Goal: Task Accomplishment & Management: Manage account settings

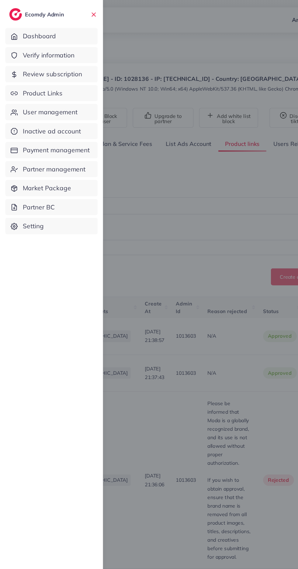
click at [27, 80] on span "Product Links" at bounding box center [36, 80] width 34 height 8
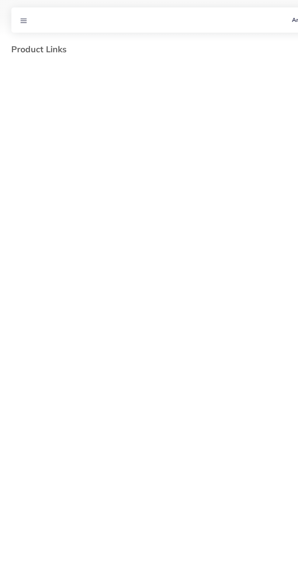
select select "*********"
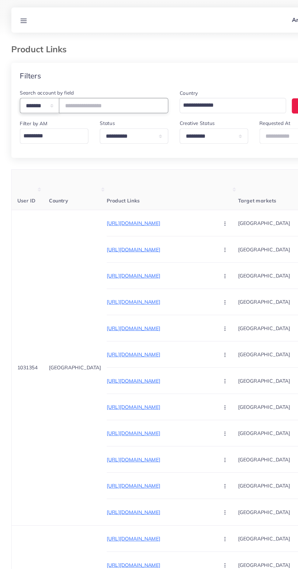
click at [43, 94] on select "**********" at bounding box center [34, 90] width 34 height 13
select select "*****"
paste input "**********"
type input "**********"
click at [142, 151] on th "Product Links" at bounding box center [148, 162] width 113 height 35
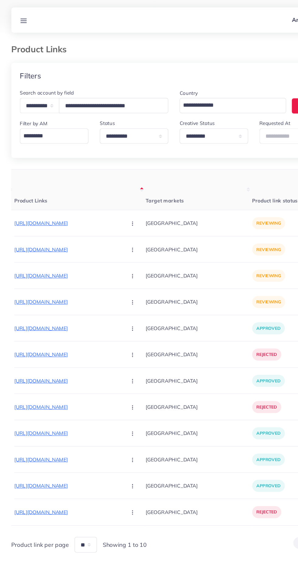
scroll to position [0, 112]
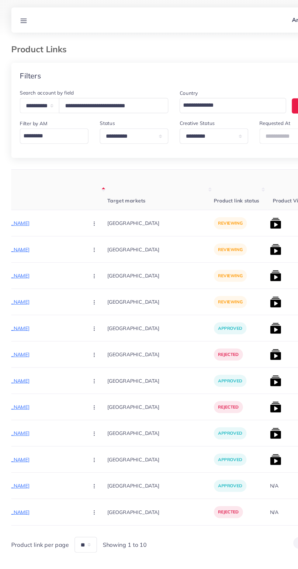
click at [25, 193] on p "[URL][DOMAIN_NAME]" at bounding box center [24, 191] width 91 height 7
click at [24, 192] on p "[URL][DOMAIN_NAME]" at bounding box center [24, 191] width 91 height 7
click at [20, 19] on icon at bounding box center [20, 18] width 6 height 6
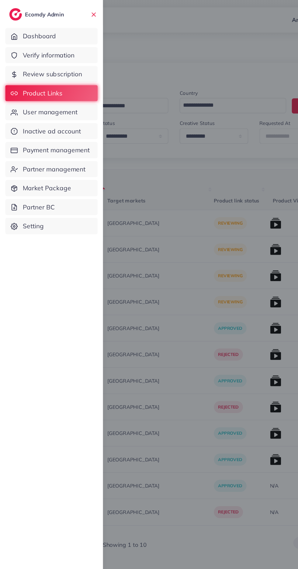
click at [27, 97] on span "User management" at bounding box center [42, 96] width 47 height 8
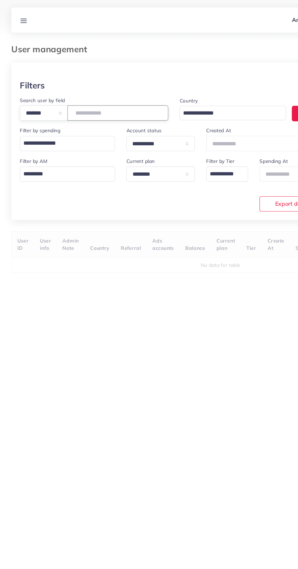
click at [75, 99] on input "number" at bounding box center [101, 96] width 86 height 13
type input "*******"
click at [46, 200] on th "User info" at bounding box center [38, 209] width 19 height 23
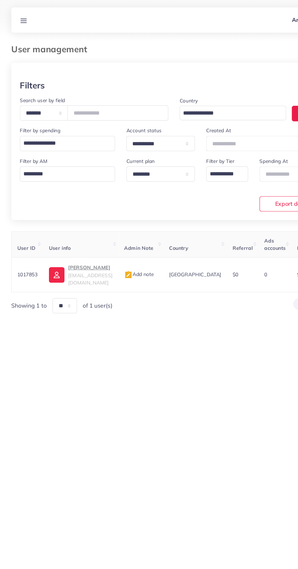
click at [20, 15] on icon at bounding box center [20, 18] width 6 height 6
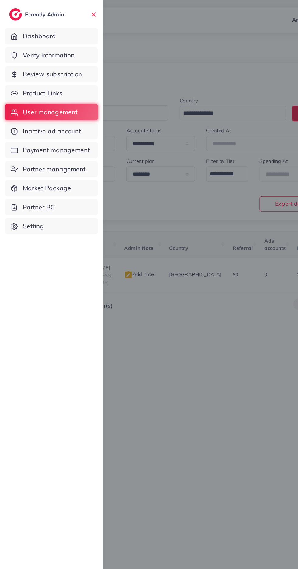
click at [29, 76] on span "Product Links" at bounding box center [36, 80] width 34 height 8
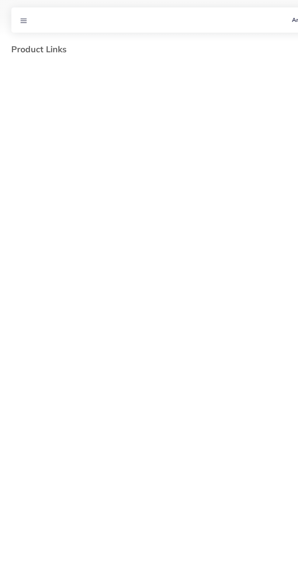
select select "*********"
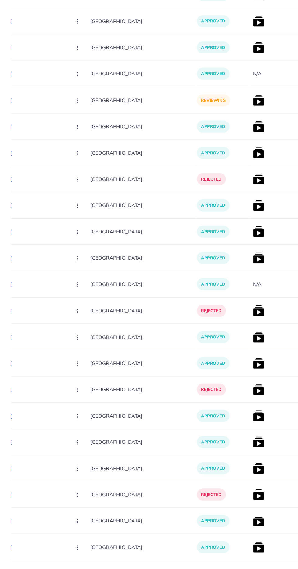
scroll to position [779, 0]
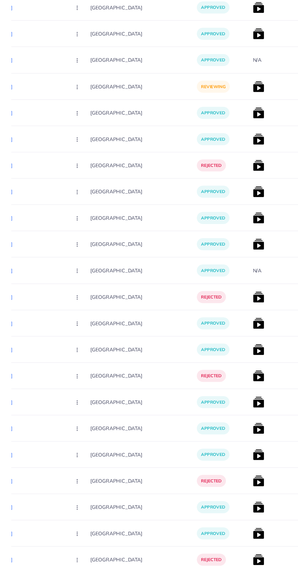
click at [216, 383] on img at bounding box center [221, 381] width 10 height 10
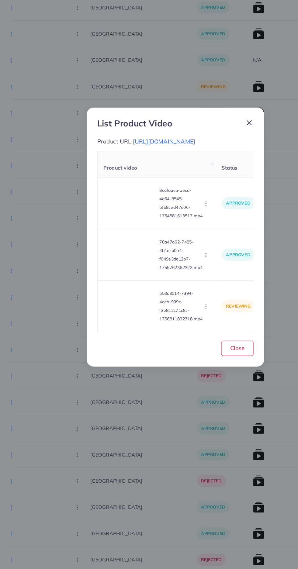
click at [132, 199] on span "[URL][DOMAIN_NAME]" at bounding box center [141, 202] width 54 height 6
click at [176, 343] on circle "button" at bounding box center [176, 343] width 0 height 0
click at [191, 318] on span "Approve" at bounding box center [187, 316] width 20 height 6
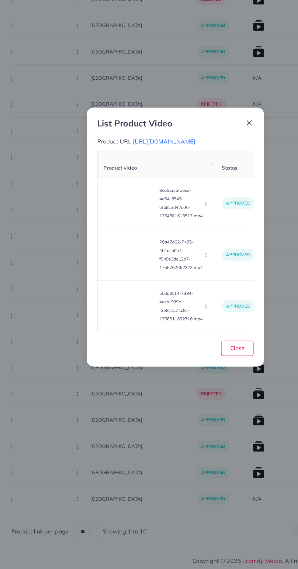
scroll to position [586, 0]
click at [203, 383] on span "Close" at bounding box center [203, 380] width 12 height 6
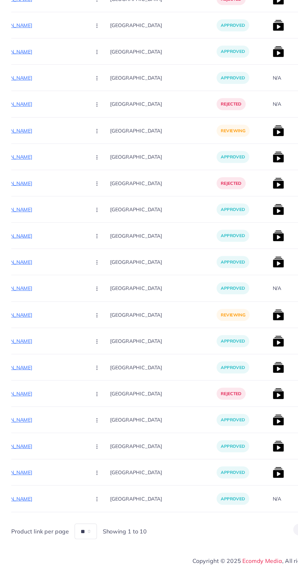
scroll to position [0, 109]
click at [23, 349] on p "[URL][DOMAIN_NAME]" at bounding box center [28, 351] width 91 height 7
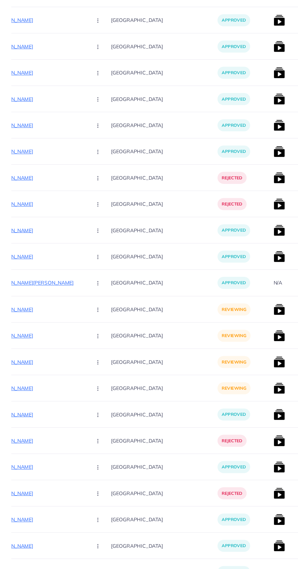
scroll to position [196, 0]
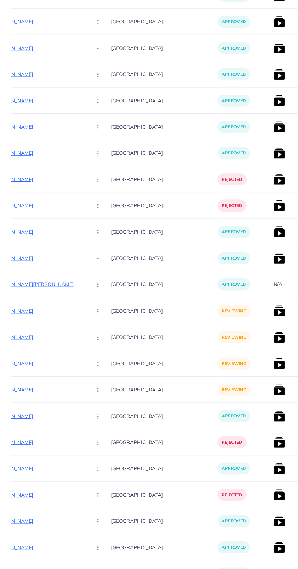
click at [24, 311] on p "[URL][DOMAIN_NAME]" at bounding box center [28, 309] width 91 height 7
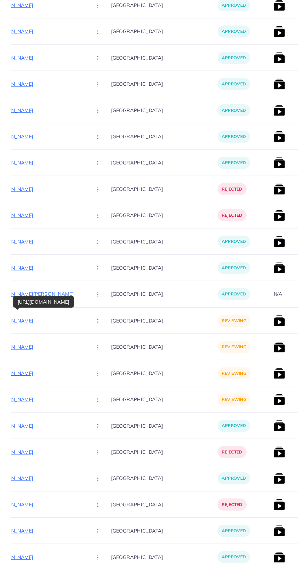
click at [84, 310] on circle "button" at bounding box center [84, 310] width 0 height 0
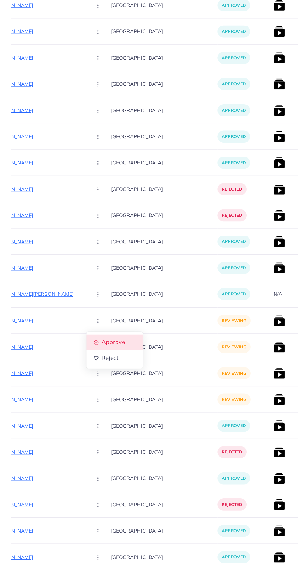
click at [80, 330] on icon at bounding box center [82, 329] width 4 height 4
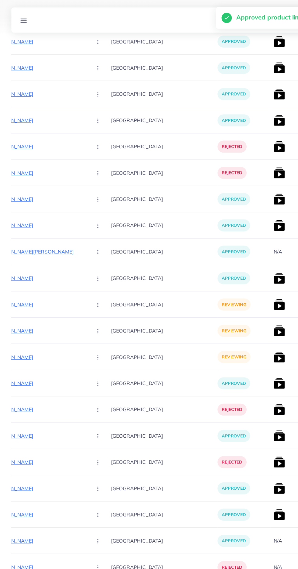
scroll to position [448, 0]
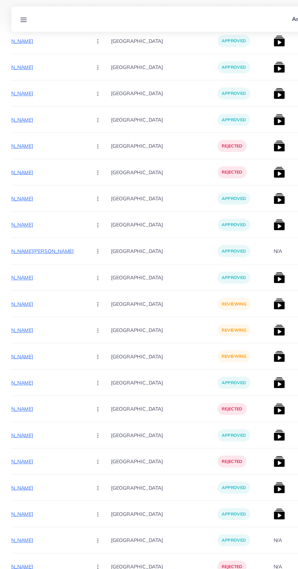
click at [27, 261] on p "[URL][DOMAIN_NAME]" at bounding box center [28, 261] width 91 height 7
click at [84, 261] on circle "button" at bounding box center [84, 261] width 0 height 0
click at [87, 279] on span "Approve" at bounding box center [97, 280] width 20 height 6
click at [25, 284] on p "[URL][DOMAIN_NAME]" at bounding box center [28, 283] width 91 height 7
click at [84, 284] on circle "button" at bounding box center [84, 284] width 0 height 0
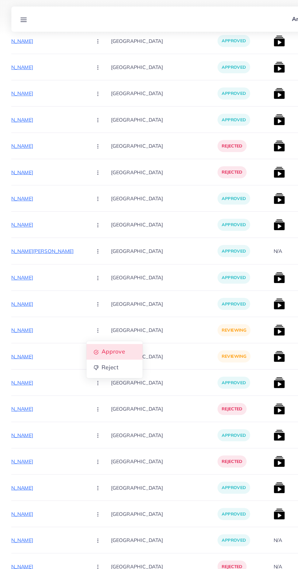
click at [80, 303] on icon at bounding box center [82, 303] width 4 height 4
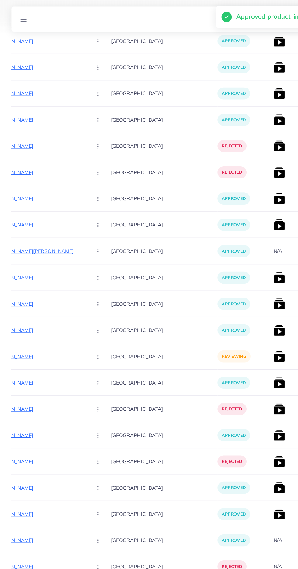
click at [27, 303] on p "[URL][DOMAIN_NAME]" at bounding box center [28, 306] width 91 height 7
click at [84, 306] on circle "button" at bounding box center [84, 306] width 0 height 0
click at [87, 327] on span "Approve" at bounding box center [97, 325] width 20 height 6
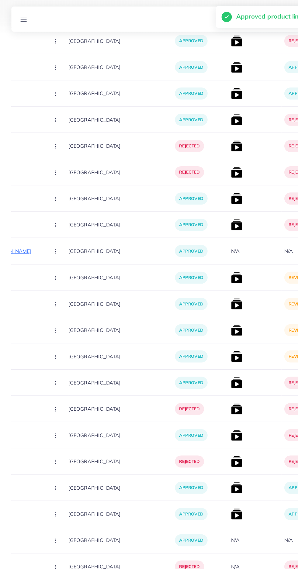
scroll to position [0, 179]
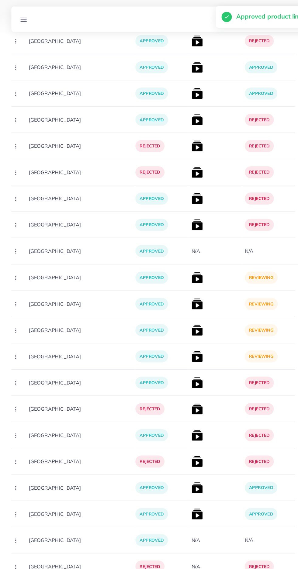
click at [164, 240] on img at bounding box center [169, 239] width 10 height 10
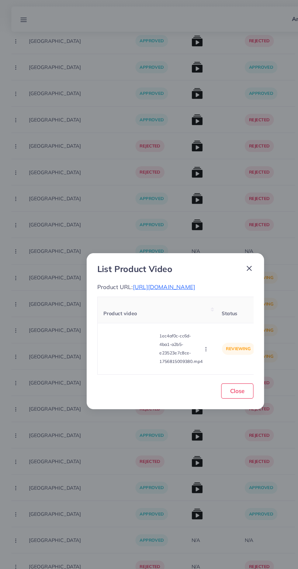
click at [109, 306] on video at bounding box center [111, 299] width 46 height 27
click at [111, 300] on div at bounding box center [111, 299] width 46 height 27
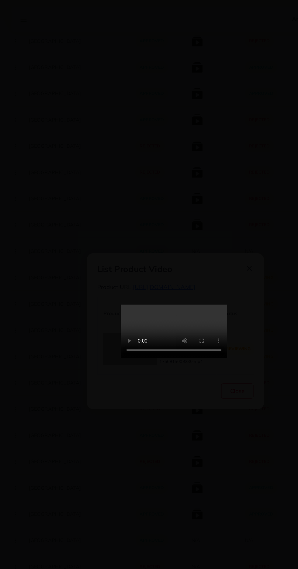
scroll to position [448, 0]
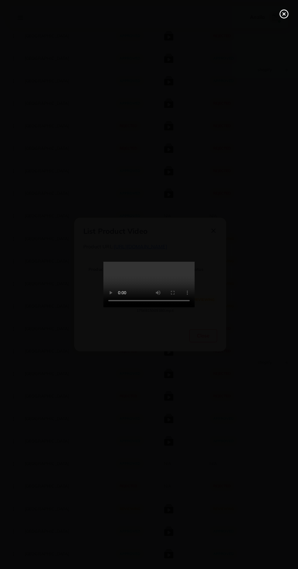
click at [280, 11] on icon at bounding box center [284, 14] width 10 height 10
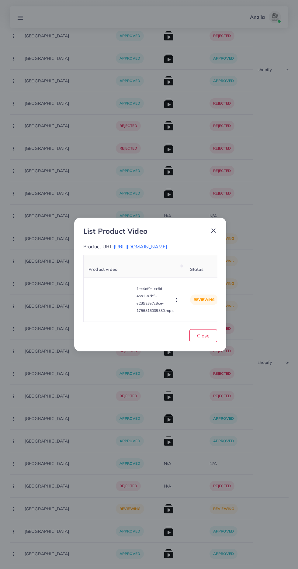
click at [167, 245] on span "[URL][DOMAIN_NAME]" at bounding box center [141, 247] width 54 height 6
click at [176, 302] on circle "button" at bounding box center [176, 301] width 0 height 0
click at [192, 275] on span "Approve" at bounding box center [187, 271] width 20 height 6
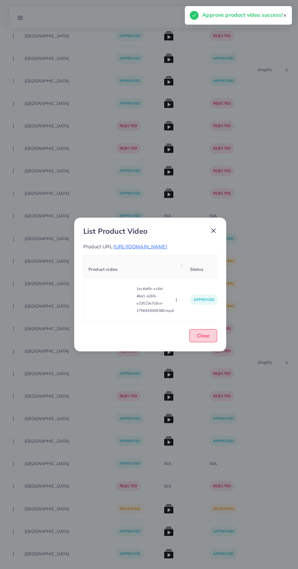
click at [203, 339] on span "Close" at bounding box center [203, 336] width 12 height 6
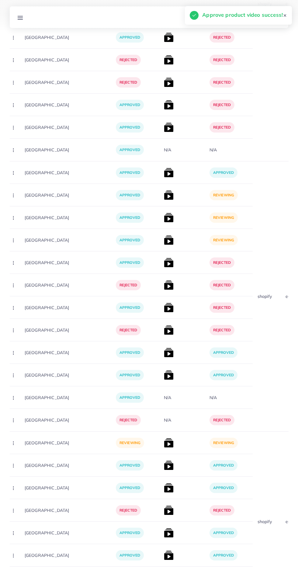
scroll to position [496, 0]
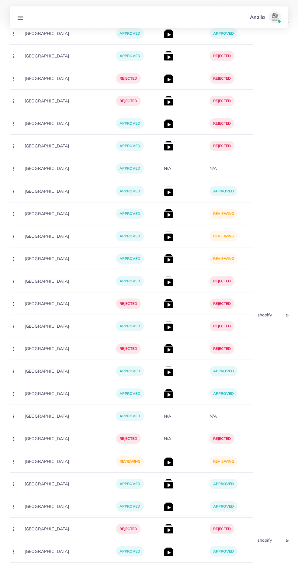
click at [164, 213] on img at bounding box center [169, 214] width 10 height 10
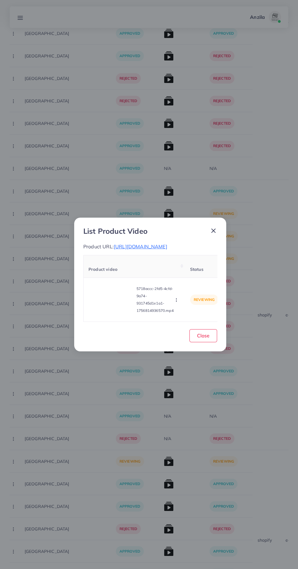
click at [100, 306] on video at bounding box center [111, 299] width 46 height 27
click at [99, 305] on div at bounding box center [111, 299] width 46 height 27
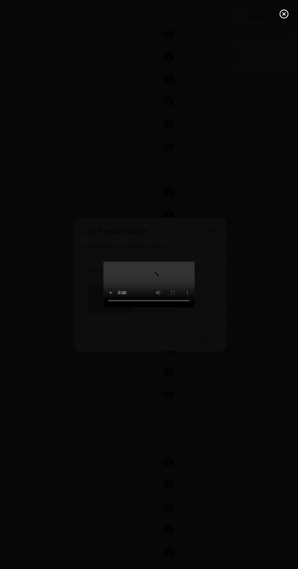
click at [285, 15] on line at bounding box center [284, 14] width 2 height 2
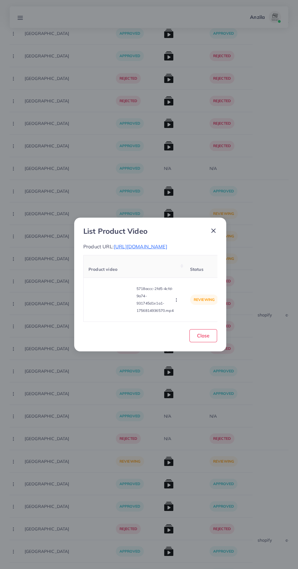
click at [167, 247] on span "[URL][DOMAIN_NAME]" at bounding box center [141, 247] width 54 height 6
click at [176, 302] on circle "button" at bounding box center [176, 301] width 0 height 0
click at [191, 272] on link "Approve" at bounding box center [188, 271] width 48 height 13
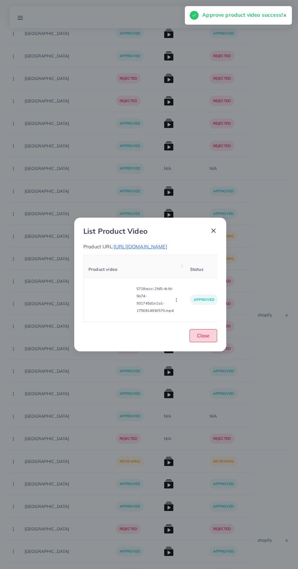
click at [208, 342] on button "Close" at bounding box center [203, 335] width 28 height 13
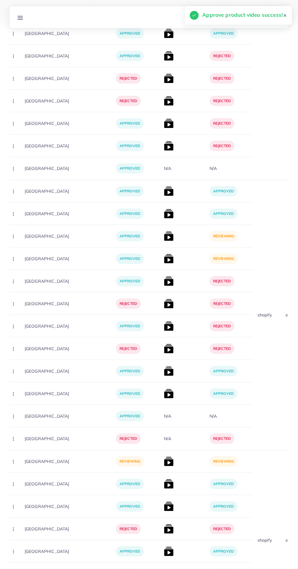
click at [164, 239] on img at bounding box center [169, 236] width 10 height 10
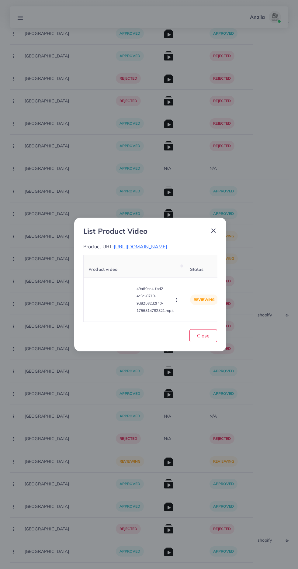
click at [167, 244] on span "[URL][DOMAIN_NAME]" at bounding box center [141, 247] width 54 height 6
click at [118, 306] on video at bounding box center [111, 299] width 46 height 27
click at [118, 306] on div at bounding box center [111, 299] width 46 height 27
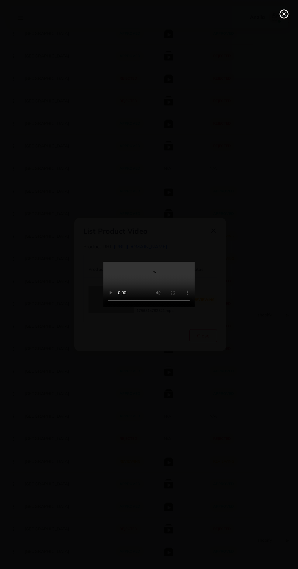
click at [284, 14] on line at bounding box center [284, 14] width 2 height 2
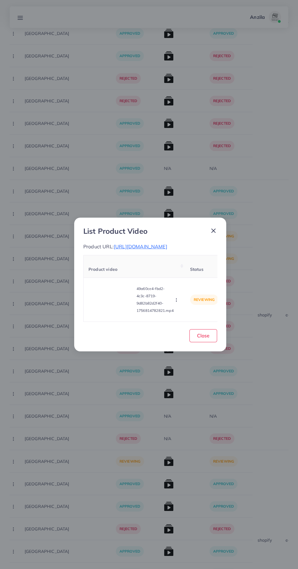
click at [178, 303] on icon "button" at bounding box center [176, 300] width 5 height 5
click at [191, 288] on span "Reject" at bounding box center [184, 285] width 15 height 6
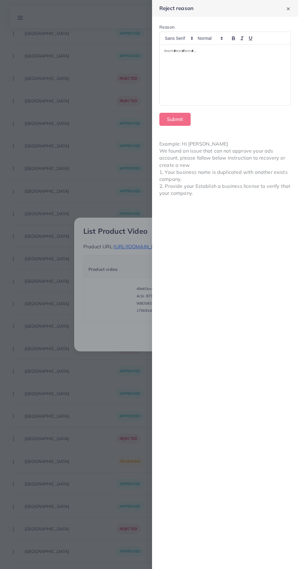
click at [245, 63] on div at bounding box center [225, 75] width 131 height 61
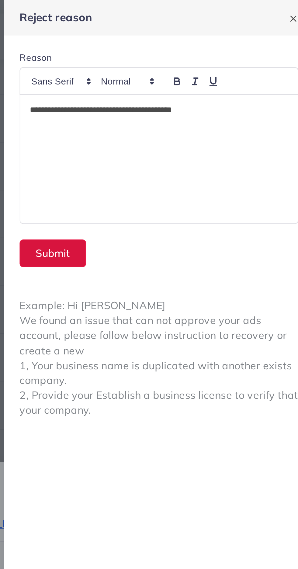
click at [170, 121] on button "Submit" at bounding box center [174, 119] width 31 height 13
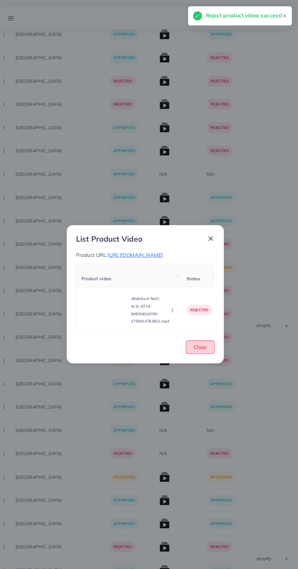
click at [204, 339] on span "Close" at bounding box center [203, 336] width 12 height 6
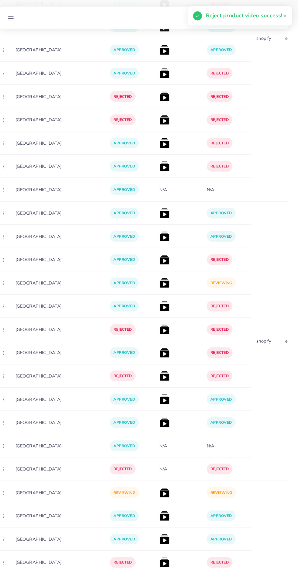
scroll to position [476, 0]
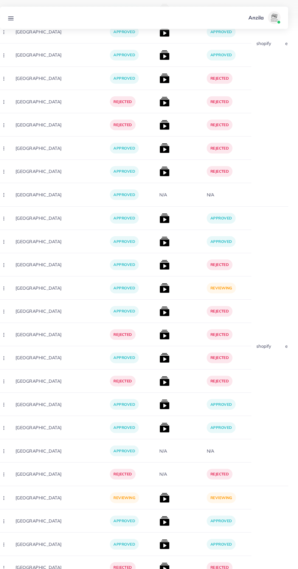
click at [164, 237] on img at bounding box center [169, 234] width 10 height 10
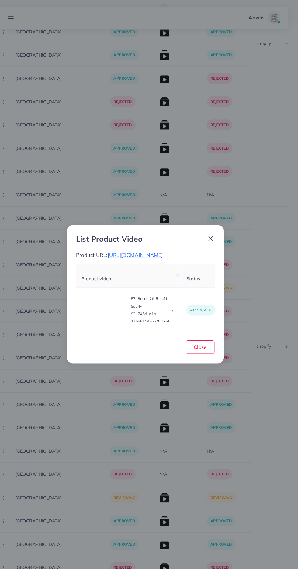
click at [108, 313] on video at bounding box center [111, 299] width 46 height 27
click at [113, 313] on div at bounding box center [111, 299] width 46 height 27
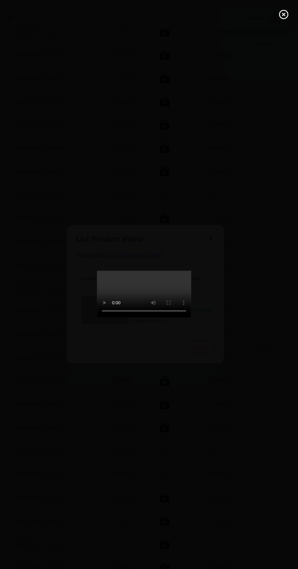
click at [286, 14] on icon at bounding box center [284, 14] width 10 height 10
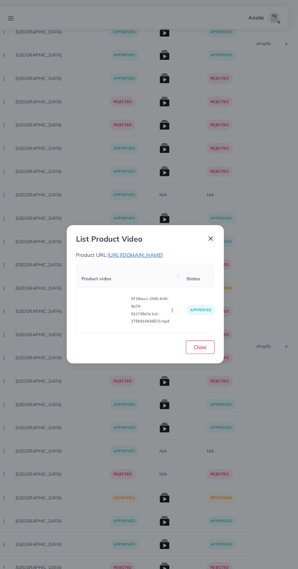
click at [161, 250] on span "[URL][DOMAIN_NAME]" at bounding box center [141, 247] width 54 height 6
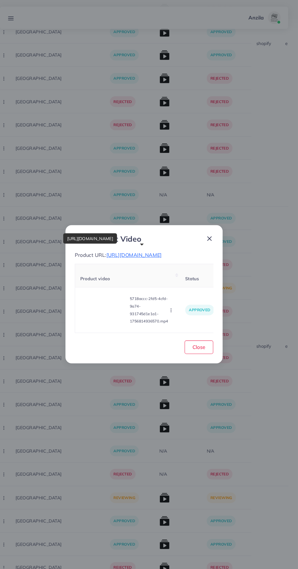
scroll to position [476, 0]
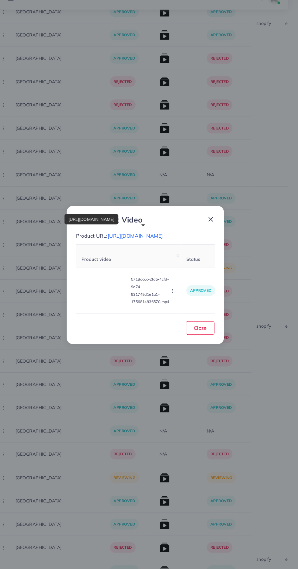
click at [176, 300] on circle "button" at bounding box center [176, 300] width 0 height 0
click at [189, 288] on span "Reject" at bounding box center [184, 285] width 15 height 6
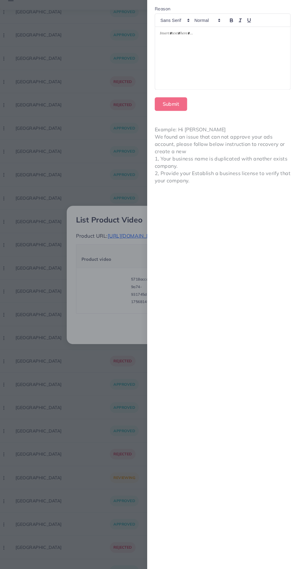
click at [247, 78] on div at bounding box center [225, 75] width 131 height 61
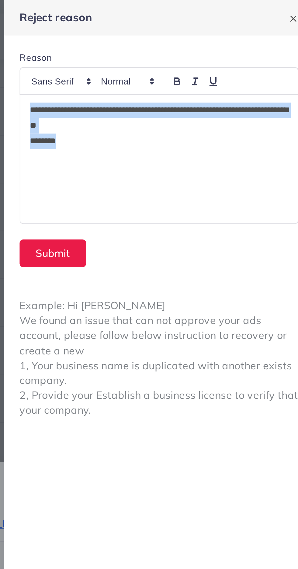
copy div "**********"
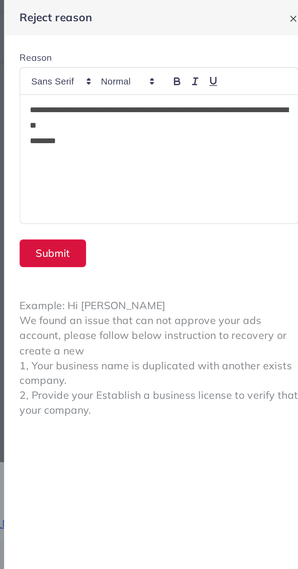
click at [178, 118] on button "Submit" at bounding box center [174, 119] width 31 height 13
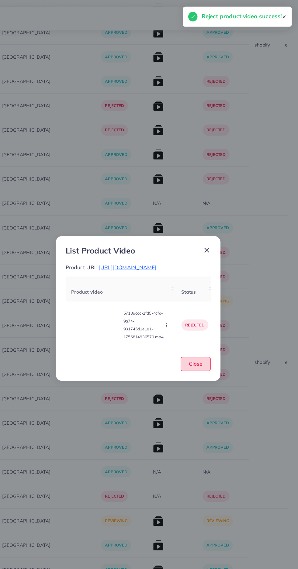
click at [213, 342] on button "Close" at bounding box center [203, 335] width 28 height 13
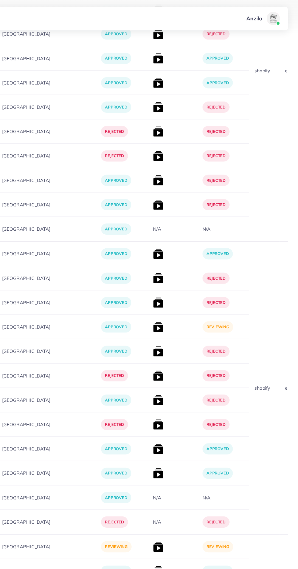
scroll to position [448, 0]
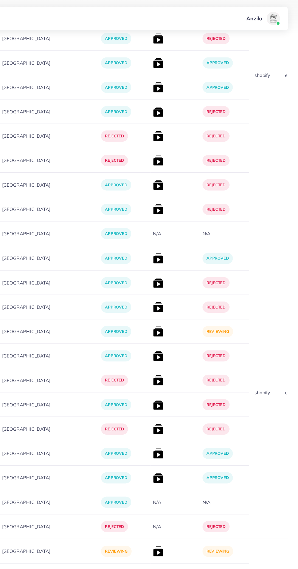
click at [164, 238] on img at bounding box center [169, 239] width 10 height 10
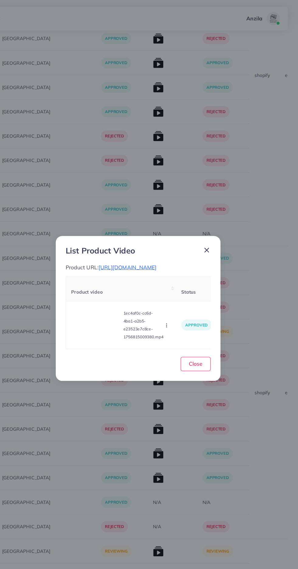
click at [101, 307] on video at bounding box center [111, 299] width 46 height 27
click at [111, 301] on polygon at bounding box center [111, 299] width 2 height 3
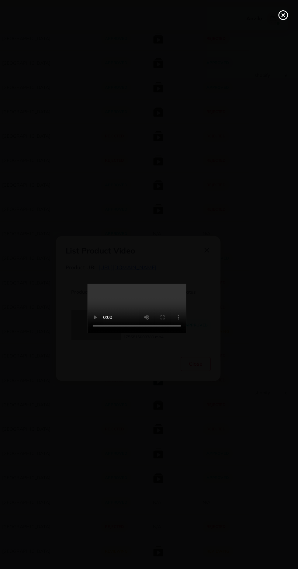
click at [272, 2] on div at bounding box center [149, 284] width 298 height 569
click at [282, 14] on icon at bounding box center [284, 14] width 10 height 10
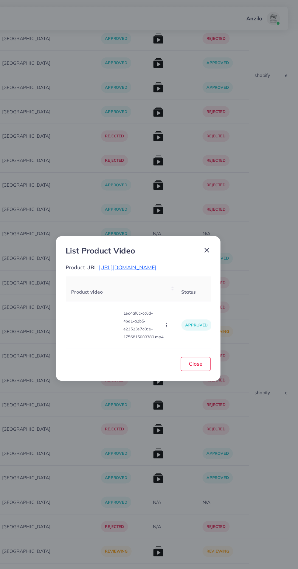
click at [165, 246] on span "[URL][DOMAIN_NAME]" at bounding box center [141, 247] width 54 height 6
click at [177, 303] on icon "button" at bounding box center [176, 300] width 5 height 5
click at [191, 288] on span "Reject" at bounding box center [184, 285] width 15 height 6
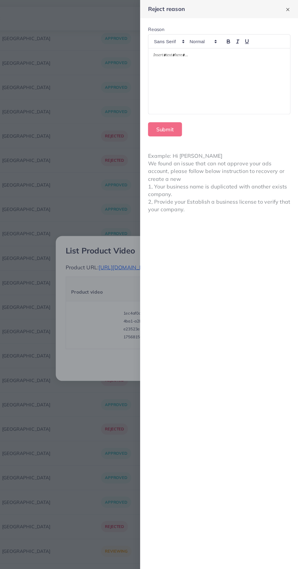
click at [182, 83] on div at bounding box center [225, 75] width 131 height 61
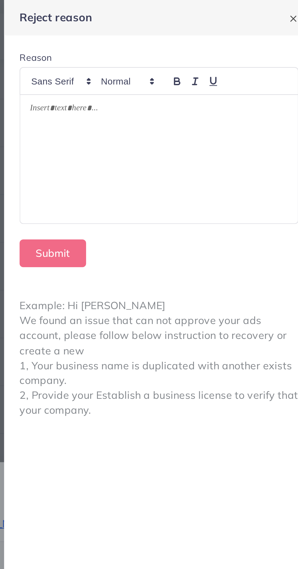
scroll to position [0, 0]
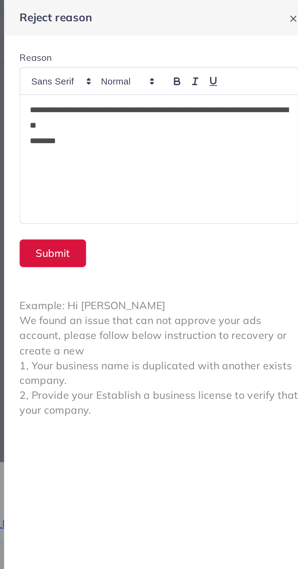
click at [175, 117] on button "Submit" at bounding box center [174, 119] width 31 height 13
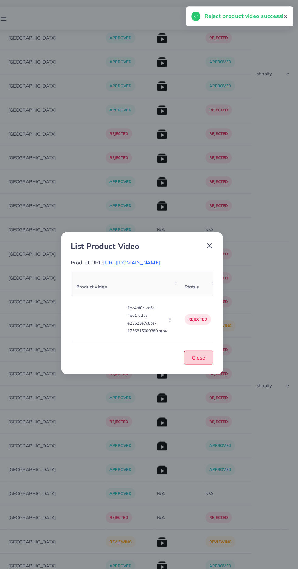
click at [201, 339] on span "Close" at bounding box center [203, 336] width 12 height 6
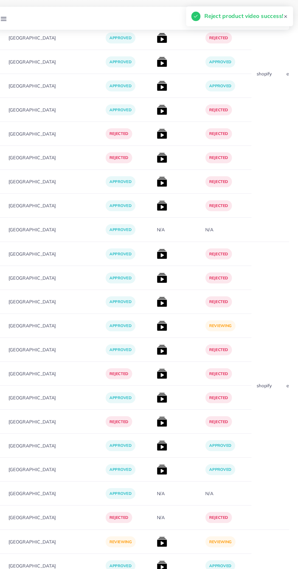
click at [164, 303] on img at bounding box center [169, 306] width 10 height 10
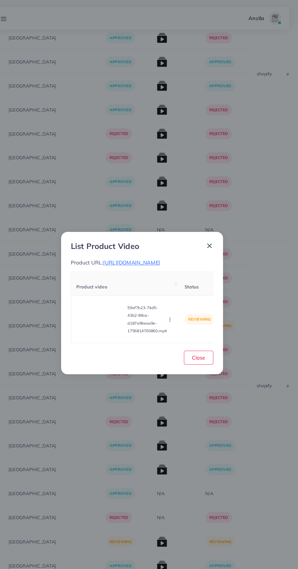
click at [132, 250] on span "[URL][DOMAIN_NAME]" at bounding box center [141, 247] width 54 height 6
click at [111, 301] on video at bounding box center [111, 299] width 46 height 27
click at [109, 301] on div at bounding box center [111, 299] width 46 height 27
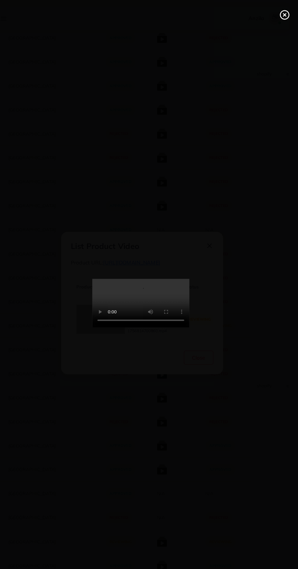
click at [287, 12] on circle at bounding box center [284, 14] width 8 height 8
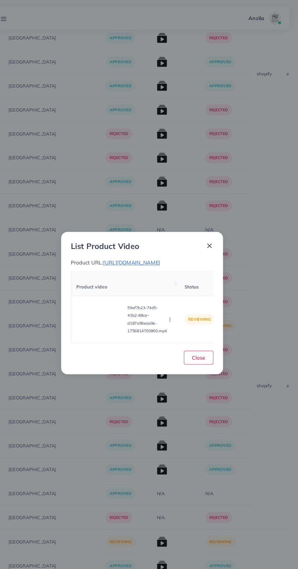
click at [114, 310] on video at bounding box center [111, 299] width 46 height 27
click at [115, 313] on div at bounding box center [111, 299] width 46 height 27
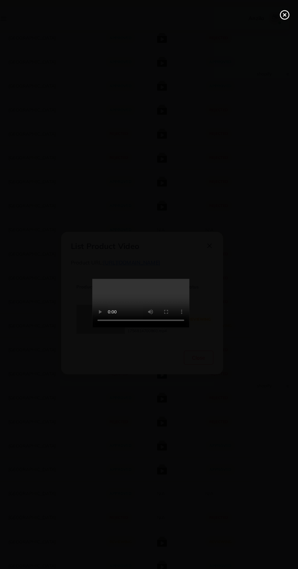
click at [284, 14] on line at bounding box center [284, 14] width 2 height 2
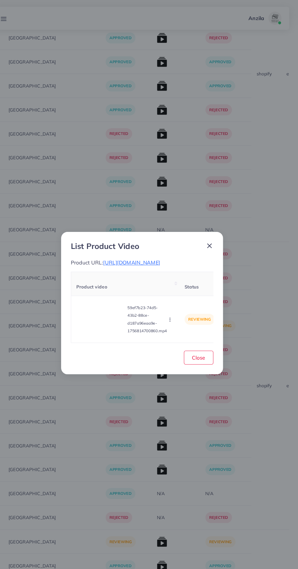
click at [177, 303] on icon "button" at bounding box center [176, 300] width 5 height 5
click at [190, 286] on link "Reject" at bounding box center [188, 284] width 48 height 13
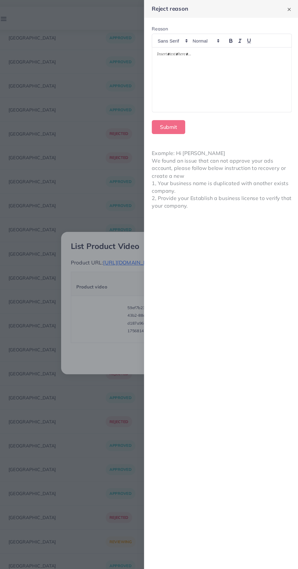
click at [236, 75] on div at bounding box center [225, 75] width 131 height 61
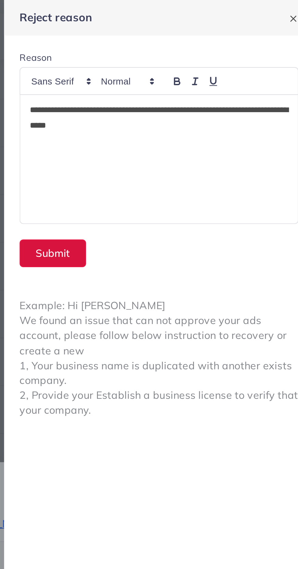
click at [177, 121] on button "Submit" at bounding box center [174, 119] width 31 height 13
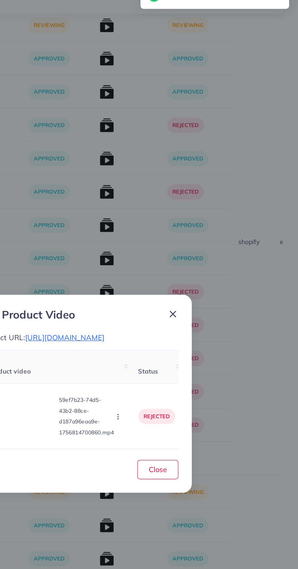
scroll to position [338, 0]
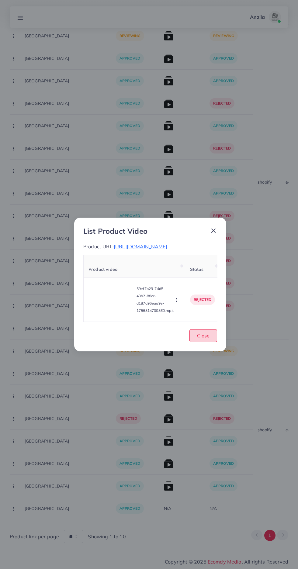
click at [209, 342] on button "Close" at bounding box center [203, 335] width 28 height 13
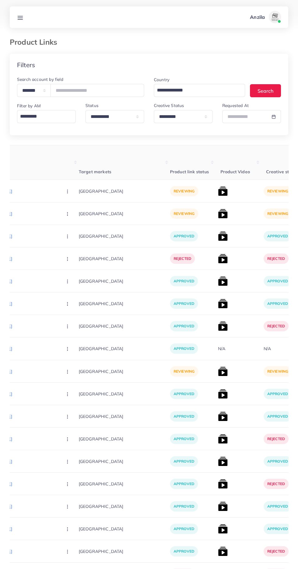
scroll to position [0, 119]
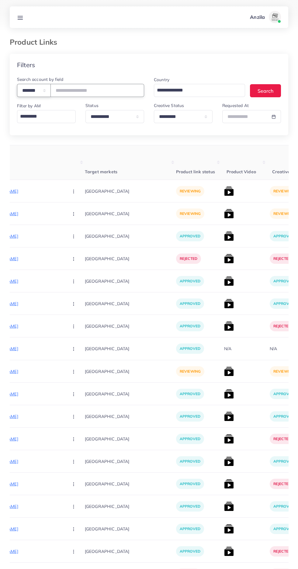
click at [38, 92] on select "**********" at bounding box center [34, 90] width 34 height 13
select select "*****"
paste input "**********"
type input "**********"
click at [88, 163] on th "Target markets" at bounding box center [130, 162] width 91 height 35
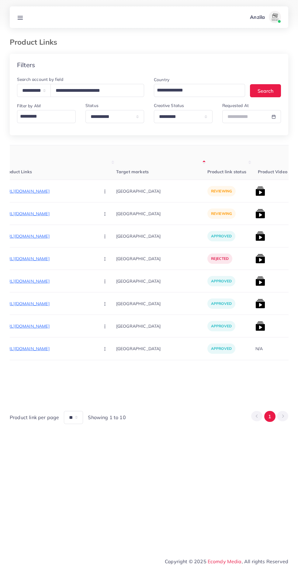
scroll to position [0, 75]
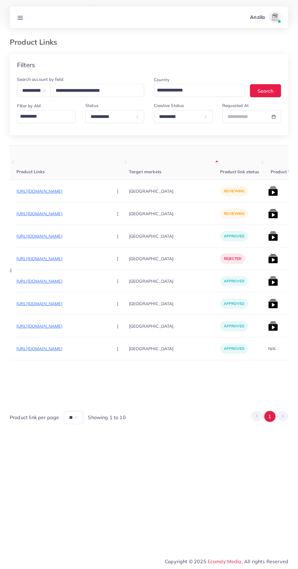
click at [53, 189] on p "[URL][DOMAIN_NAME]" at bounding box center [61, 191] width 91 height 7
click at [108, 194] on button "button" at bounding box center [118, 191] width 21 height 14
click at [109, 213] on link "Approve" at bounding box center [132, 209] width 48 height 13
click at [37, 214] on p "[URL][DOMAIN_NAME]" at bounding box center [61, 213] width 91 height 7
click at [117, 214] on circle "button" at bounding box center [117, 214] width 0 height 0
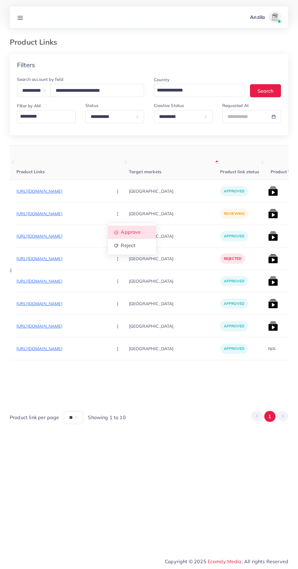
click at [121, 231] on span "Approve" at bounding box center [131, 232] width 20 height 6
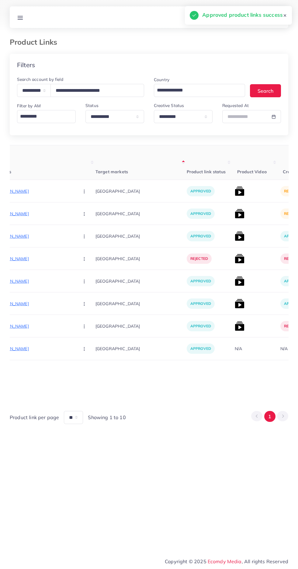
scroll to position [0, 119]
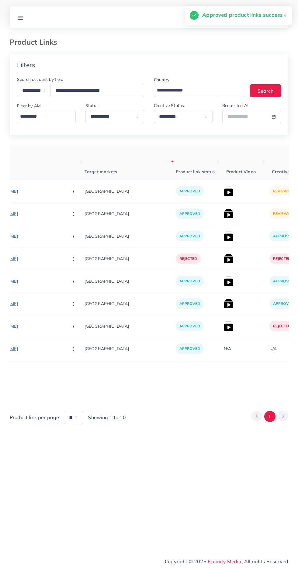
click at [224, 194] on img at bounding box center [229, 191] width 10 height 10
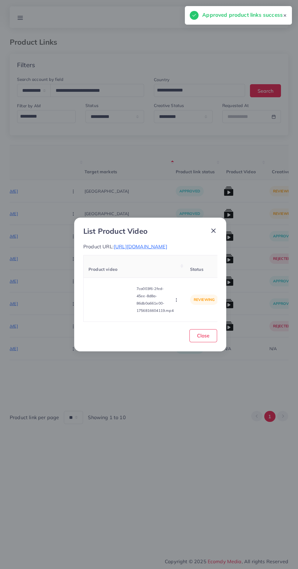
click at [114, 306] on video at bounding box center [111, 299] width 46 height 27
click at [120, 302] on div at bounding box center [111, 299] width 46 height 27
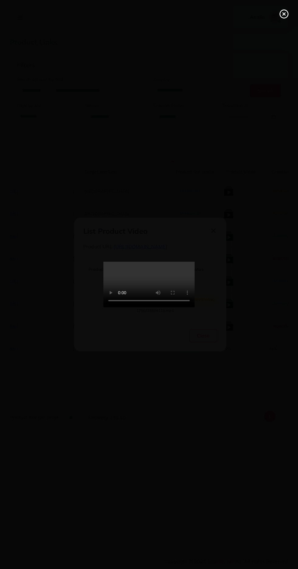
click at [285, 15] on line at bounding box center [284, 14] width 2 height 2
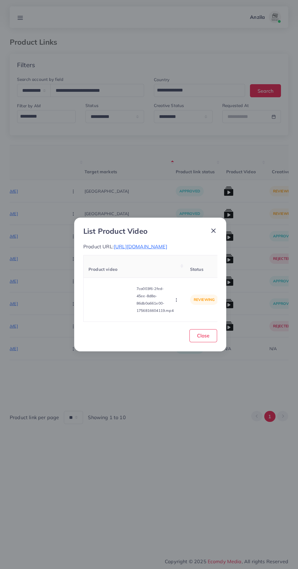
click at [176, 303] on icon "button" at bounding box center [176, 300] width 5 height 5
click at [193, 271] on span "Approve" at bounding box center [187, 271] width 20 height 6
click at [209, 342] on button "Close" at bounding box center [203, 335] width 28 height 13
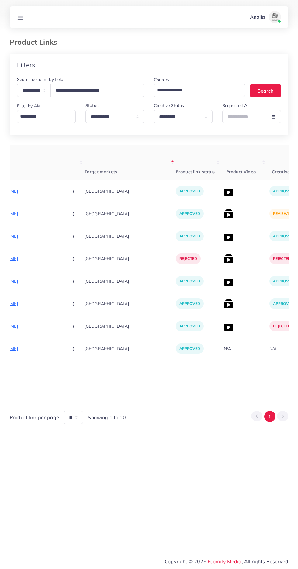
click at [224, 214] on img at bounding box center [229, 214] width 10 height 10
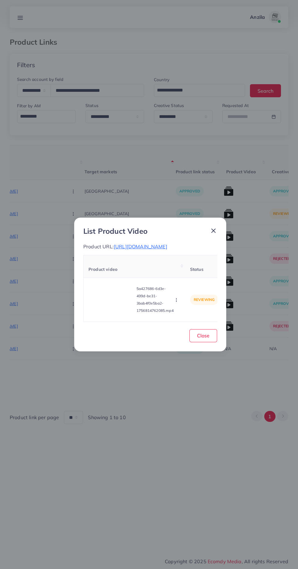
click at [117, 312] on video at bounding box center [111, 299] width 46 height 27
click at [114, 300] on icon at bounding box center [111, 300] width 10 height 10
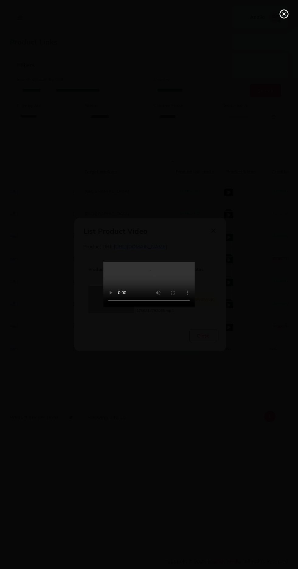
click at [283, 17] on icon at bounding box center [284, 14] width 10 height 10
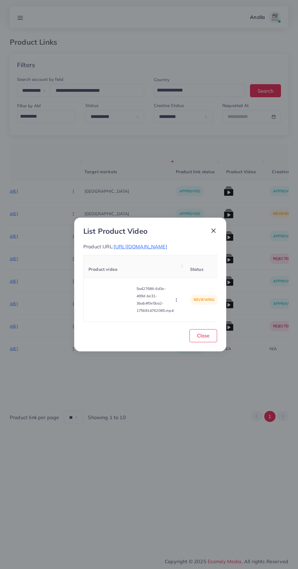
click at [167, 244] on span "[URL][DOMAIN_NAME]" at bounding box center [141, 247] width 54 height 6
click at [177, 302] on icon "button" at bounding box center [176, 300] width 5 height 5
click at [191, 274] on span "Approve" at bounding box center [187, 271] width 20 height 6
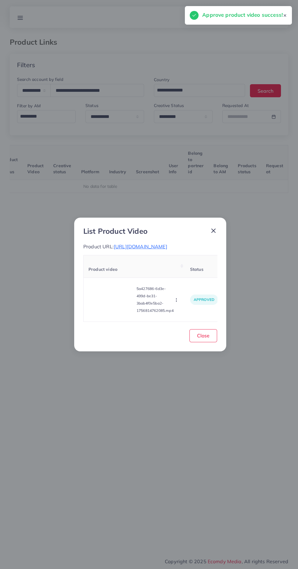
scroll to position [0, 95]
click at [209, 339] on span "Close" at bounding box center [203, 336] width 12 height 6
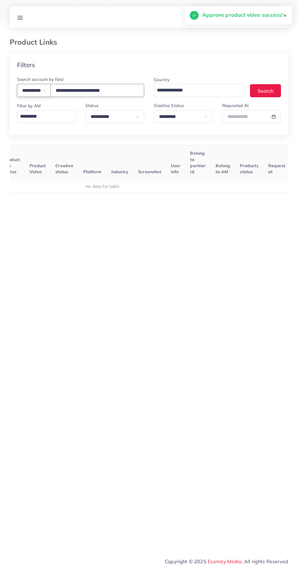
click at [32, 87] on select "**********" at bounding box center [34, 90] width 34 height 13
select select "**********"
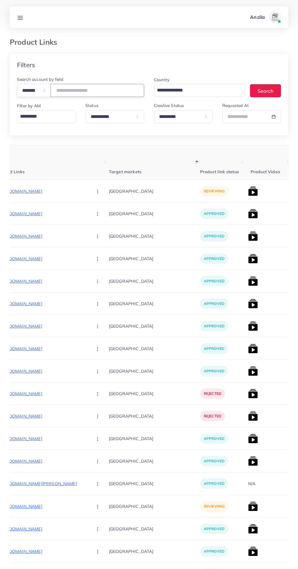
paste input "number"
type input "*******"
click at [109, 172] on span "Target markets" at bounding box center [125, 171] width 33 height 5
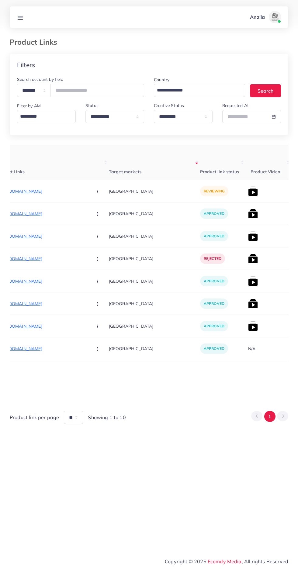
click at [33, 195] on p "[URL][DOMAIN_NAME]" at bounding box center [41, 191] width 91 height 7
click at [97, 192] on circle "button" at bounding box center [97, 191] width 0 height 0
click at [101, 211] on span "Approve" at bounding box center [111, 210] width 20 height 6
click at [248, 191] on img at bounding box center [253, 191] width 10 height 10
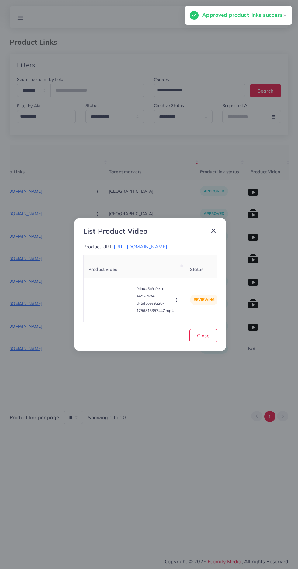
click at [118, 313] on video at bounding box center [111, 299] width 46 height 27
click at [111, 307] on div at bounding box center [111, 299] width 46 height 27
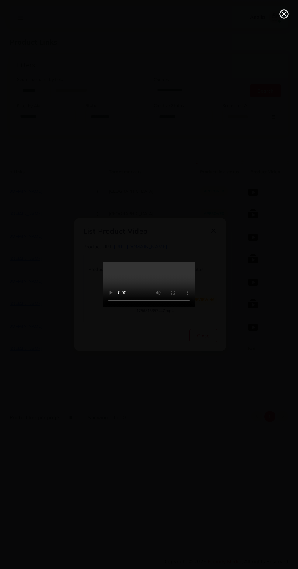
click at [284, 14] on line at bounding box center [284, 14] width 2 height 2
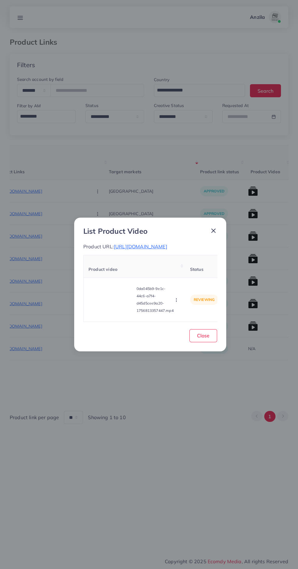
click at [177, 302] on icon "button" at bounding box center [176, 300] width 5 height 5
click at [172, 273] on icon at bounding box center [173, 272] width 4 height 4
